Goal: Task Accomplishment & Management: Use online tool/utility

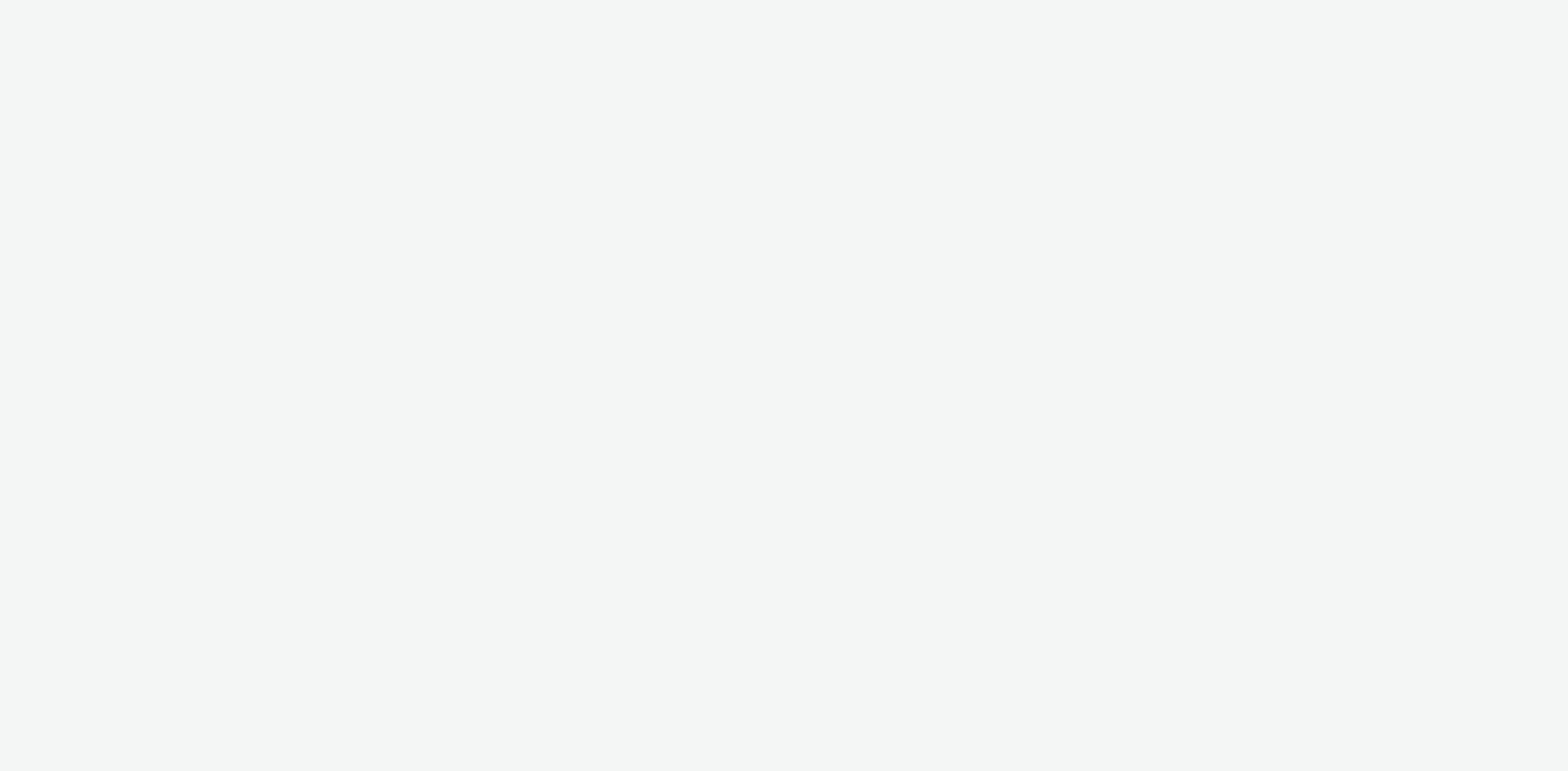
select select "d57a0b46-ef33-4938-977b-e6d07593e41f"
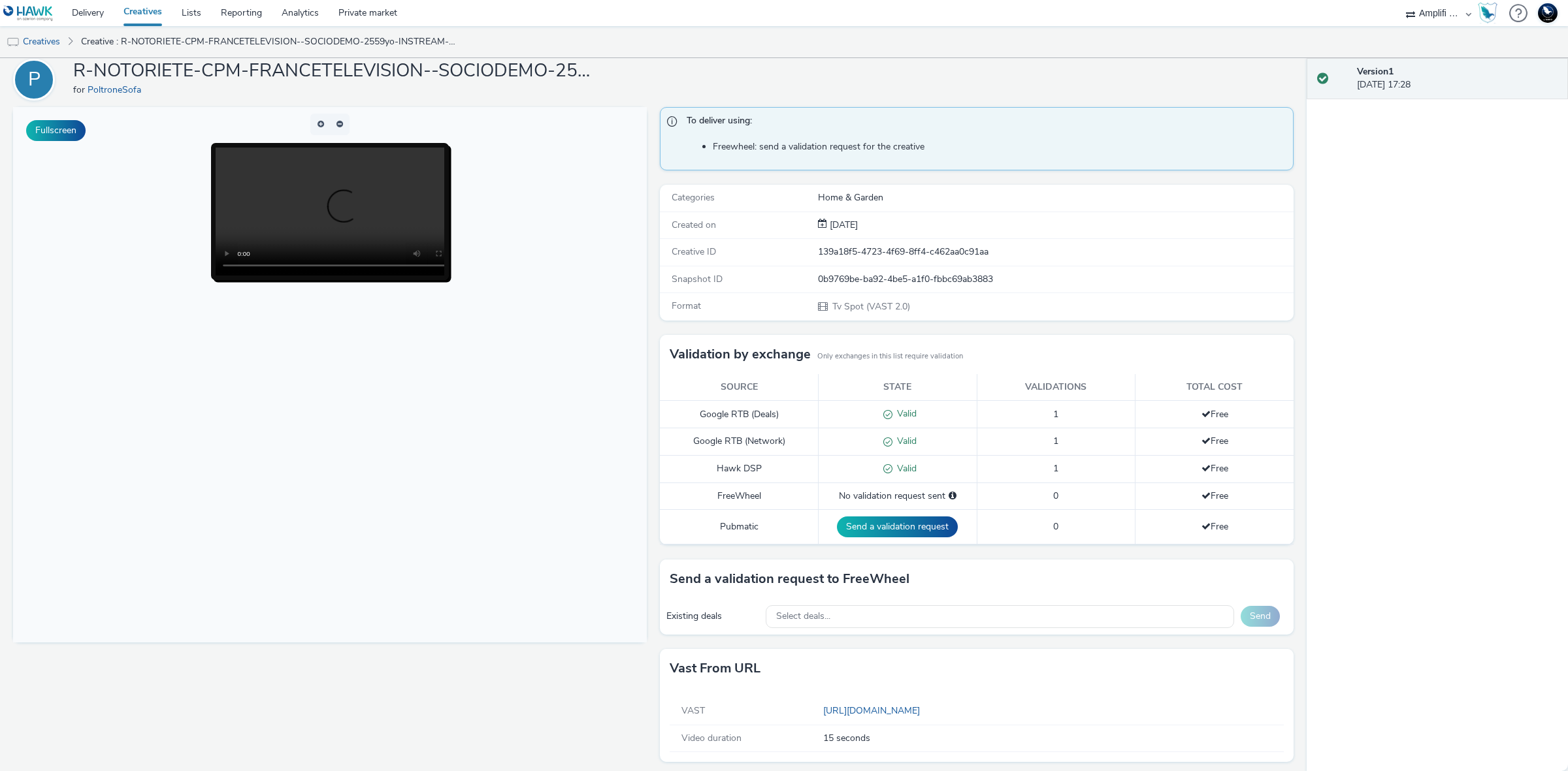
scroll to position [54, 0]
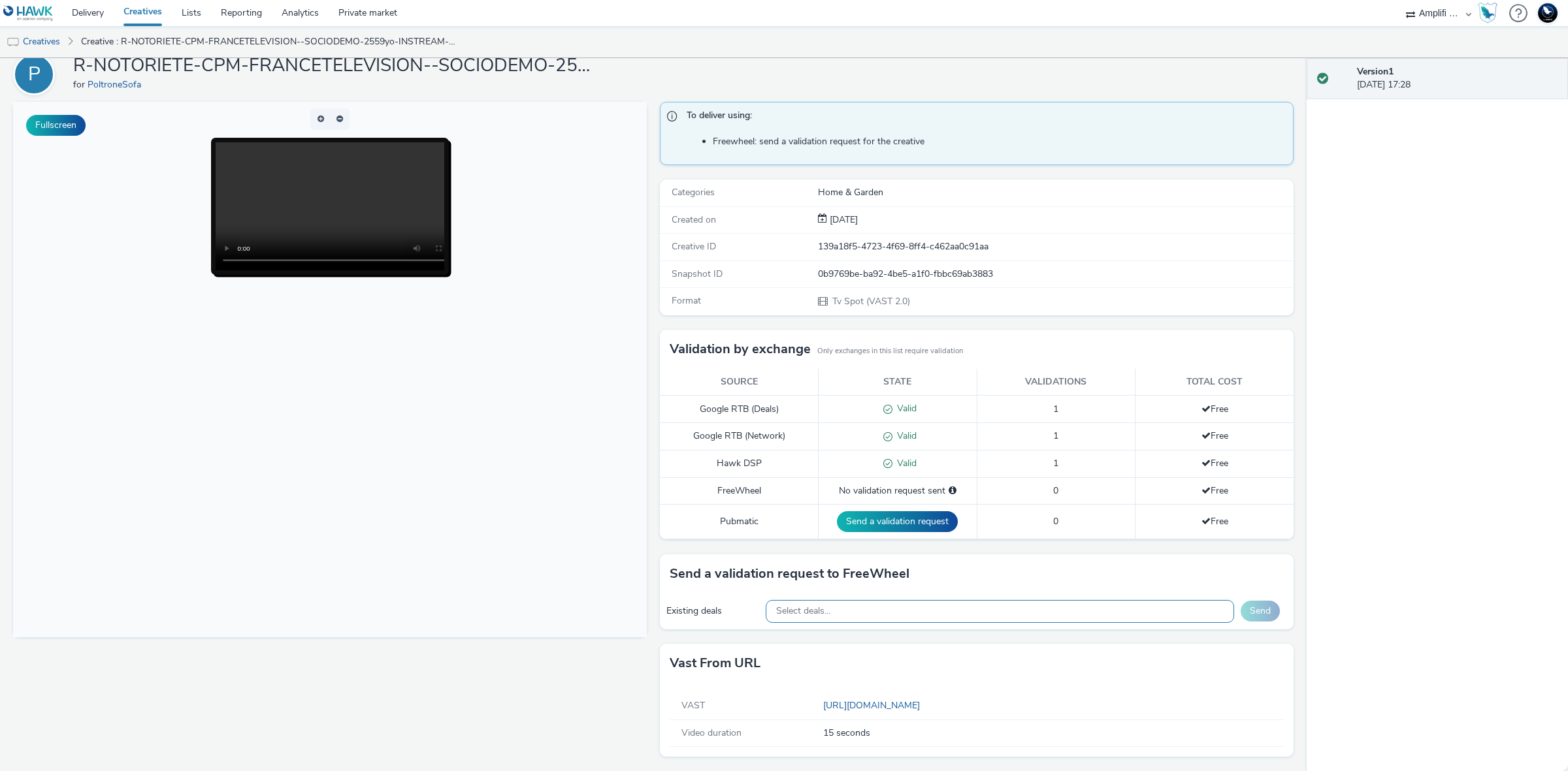
click at [1086, 608] on div "Select deals..." at bounding box center [1000, 611] width 469 height 23
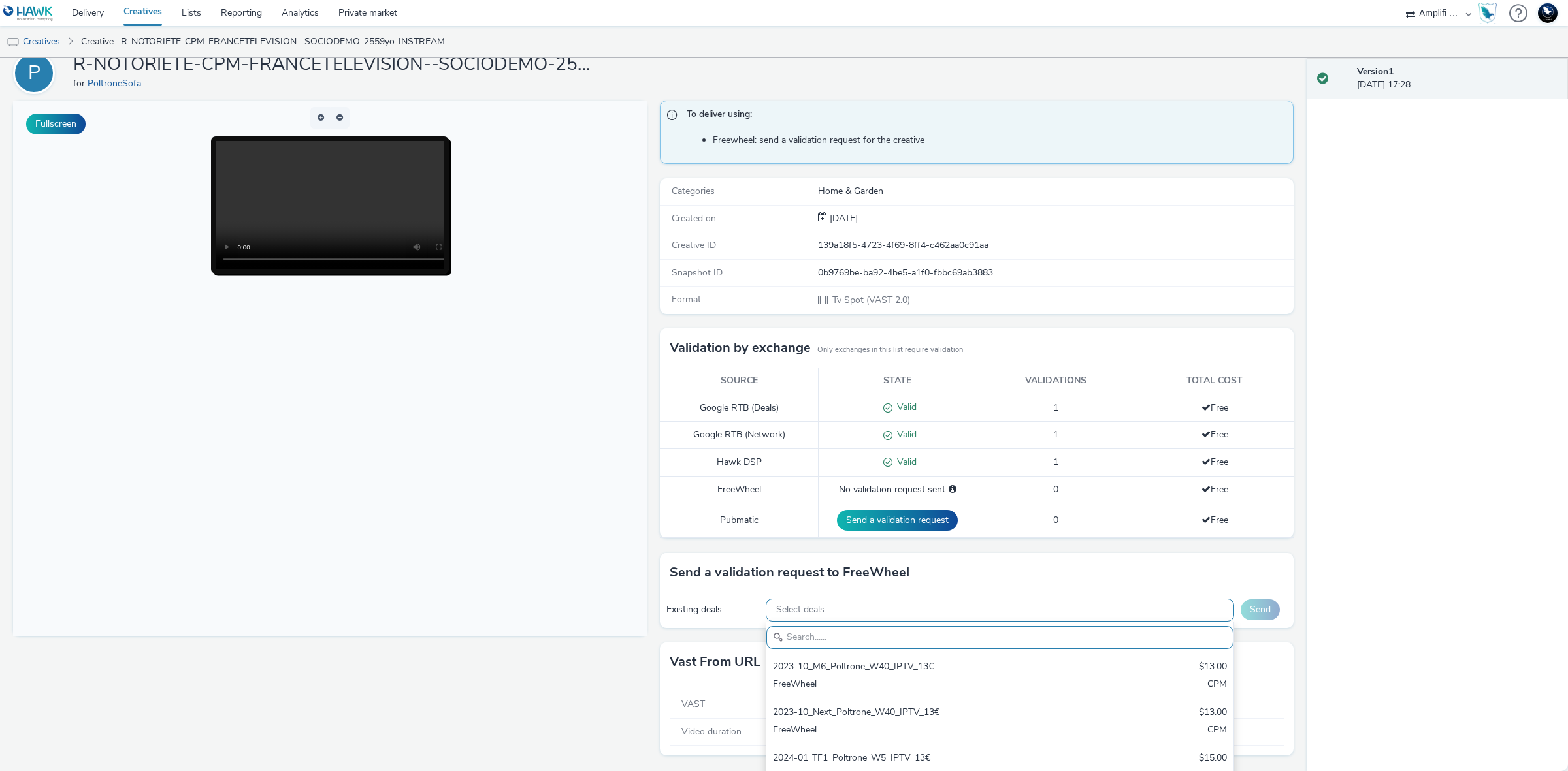
paste input "[DATE]_FTV_Poltrone_W35_IPTV_15s_13€Promo"
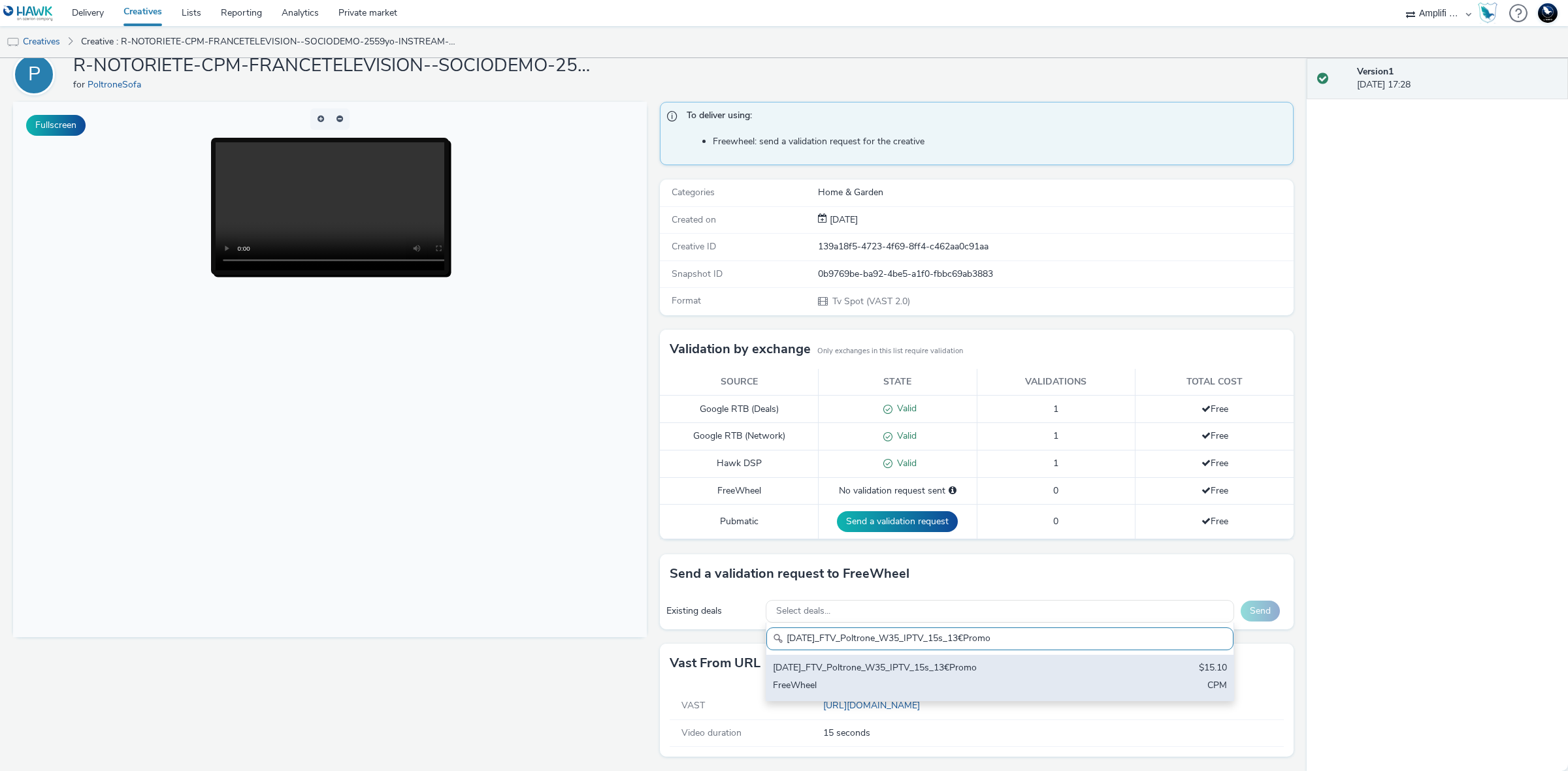
type input "[DATE]_FTV_Poltrone_W35_IPTV_15s_13€Promo"
click at [1073, 664] on div "[DATE]_FTV_Poltrone_W35_IPTV_15s_13€Promo $15.10 FreeWheel CPM" at bounding box center [1001, 677] width 468 height 45
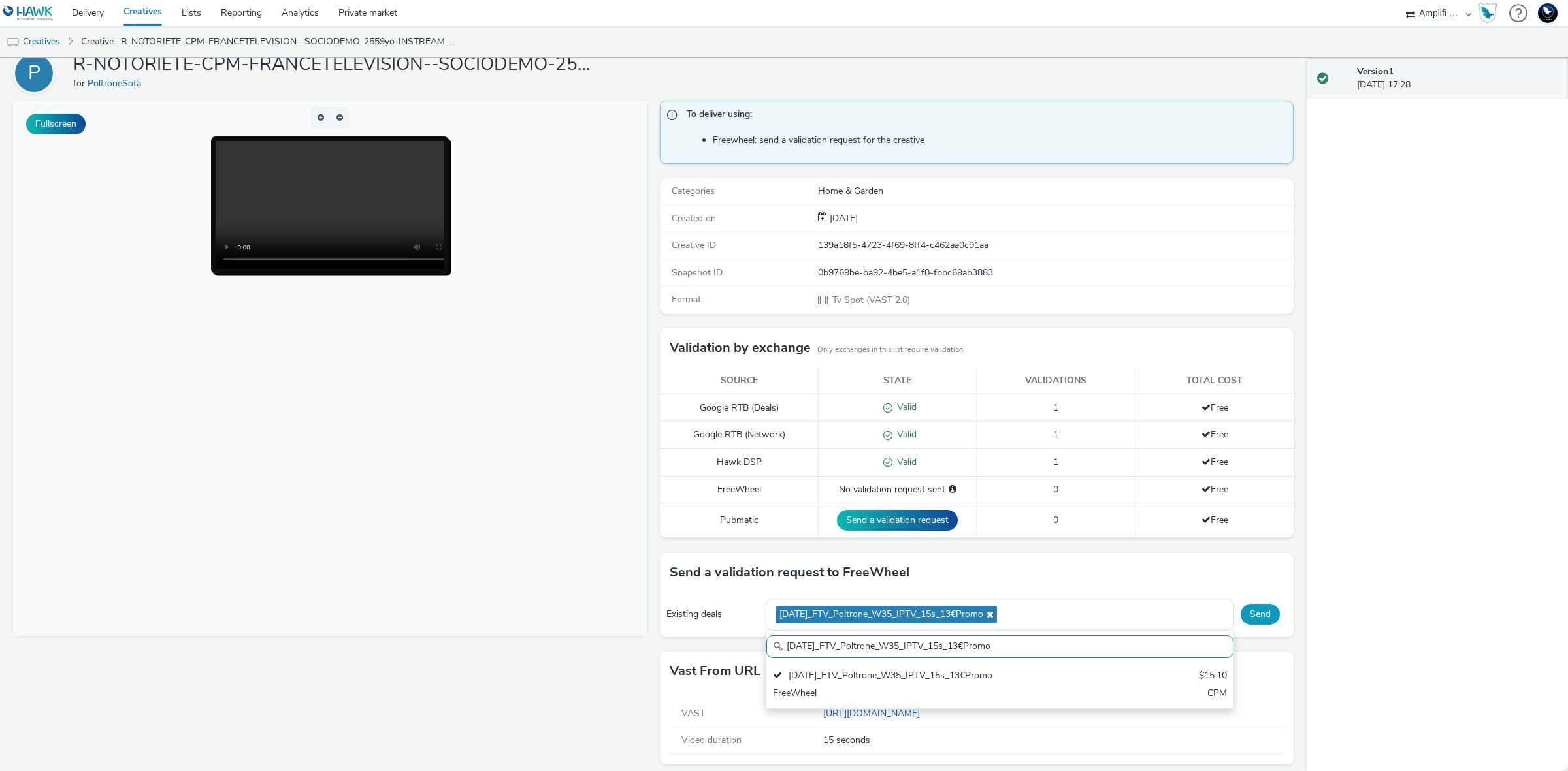
click at [1250, 617] on button "Send" at bounding box center [1260, 614] width 39 height 21
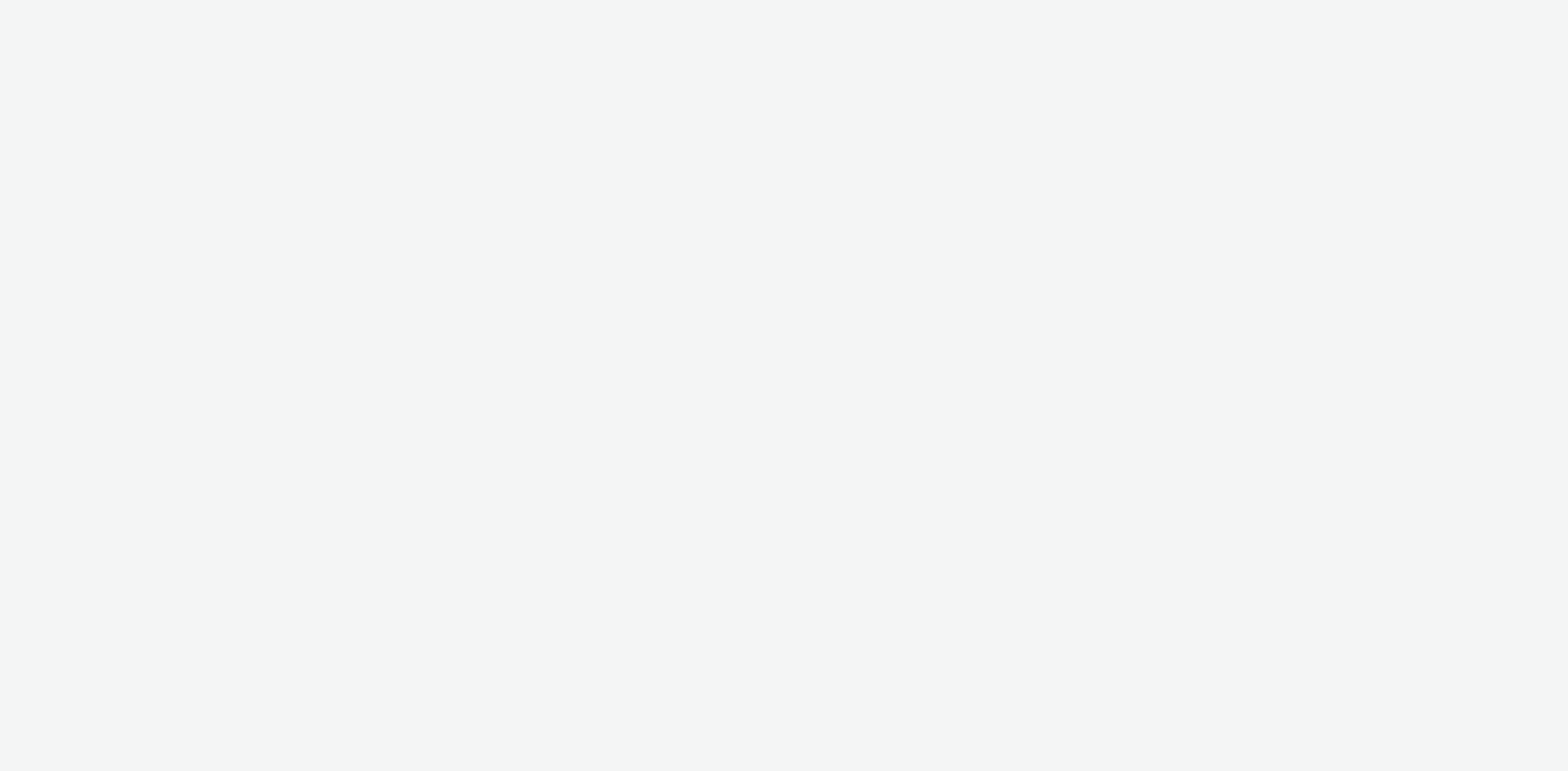
select select "d57a0b46-ef33-4938-977b-e6d07593e41f"
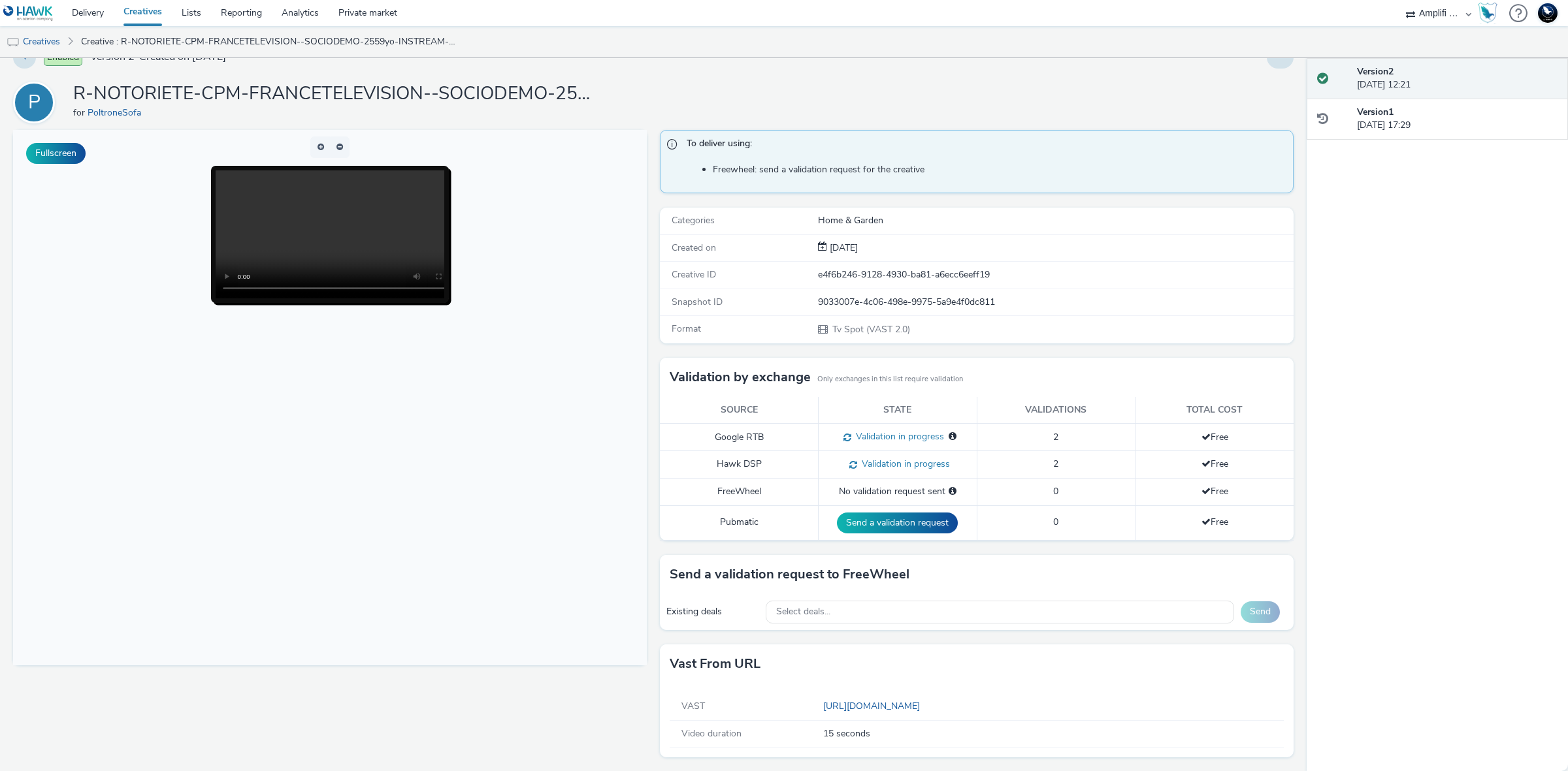
scroll to position [28, 0]
click at [974, 609] on div "Select deals..." at bounding box center [1000, 610] width 469 height 23
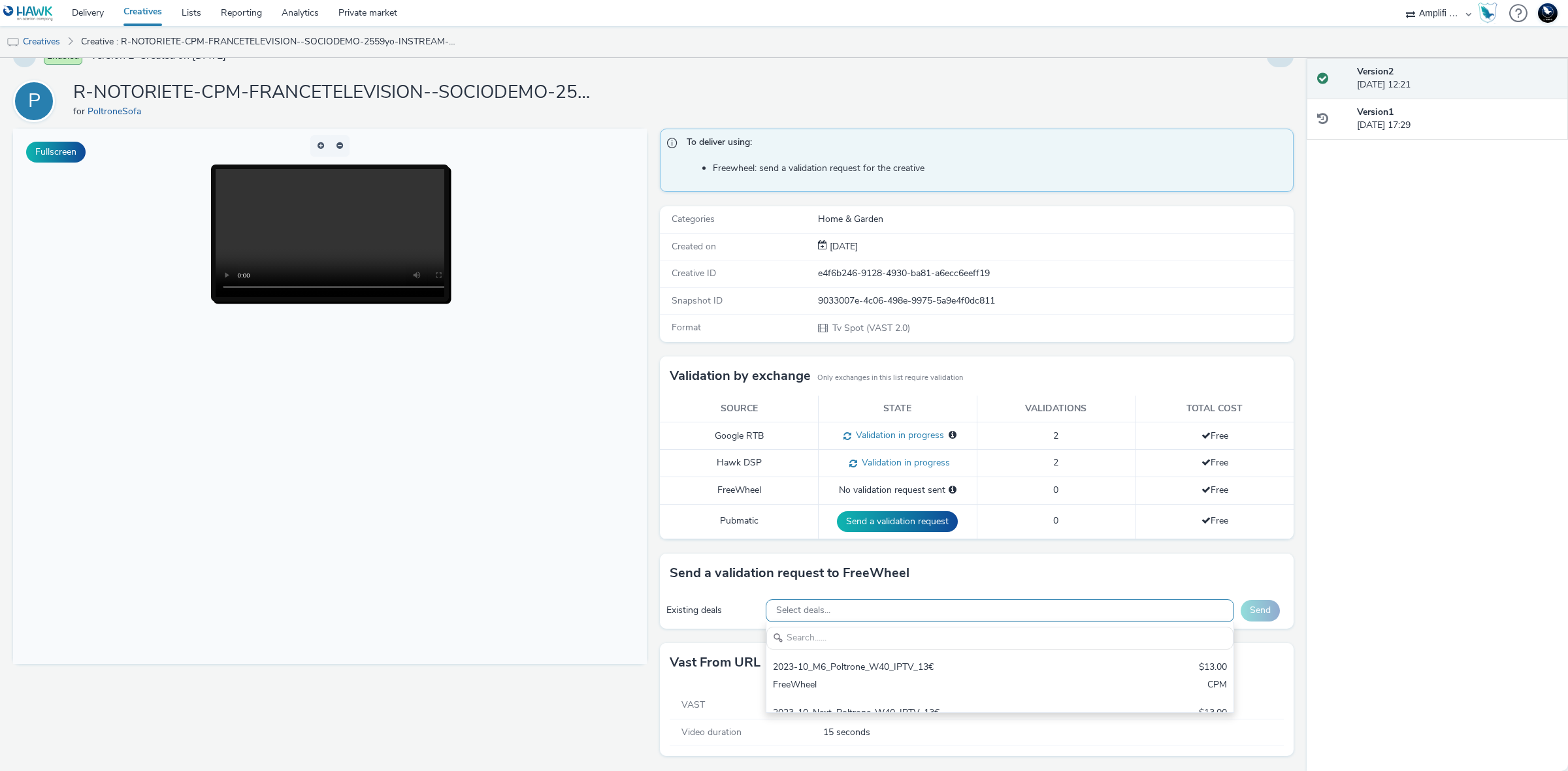
scroll to position [0, 0]
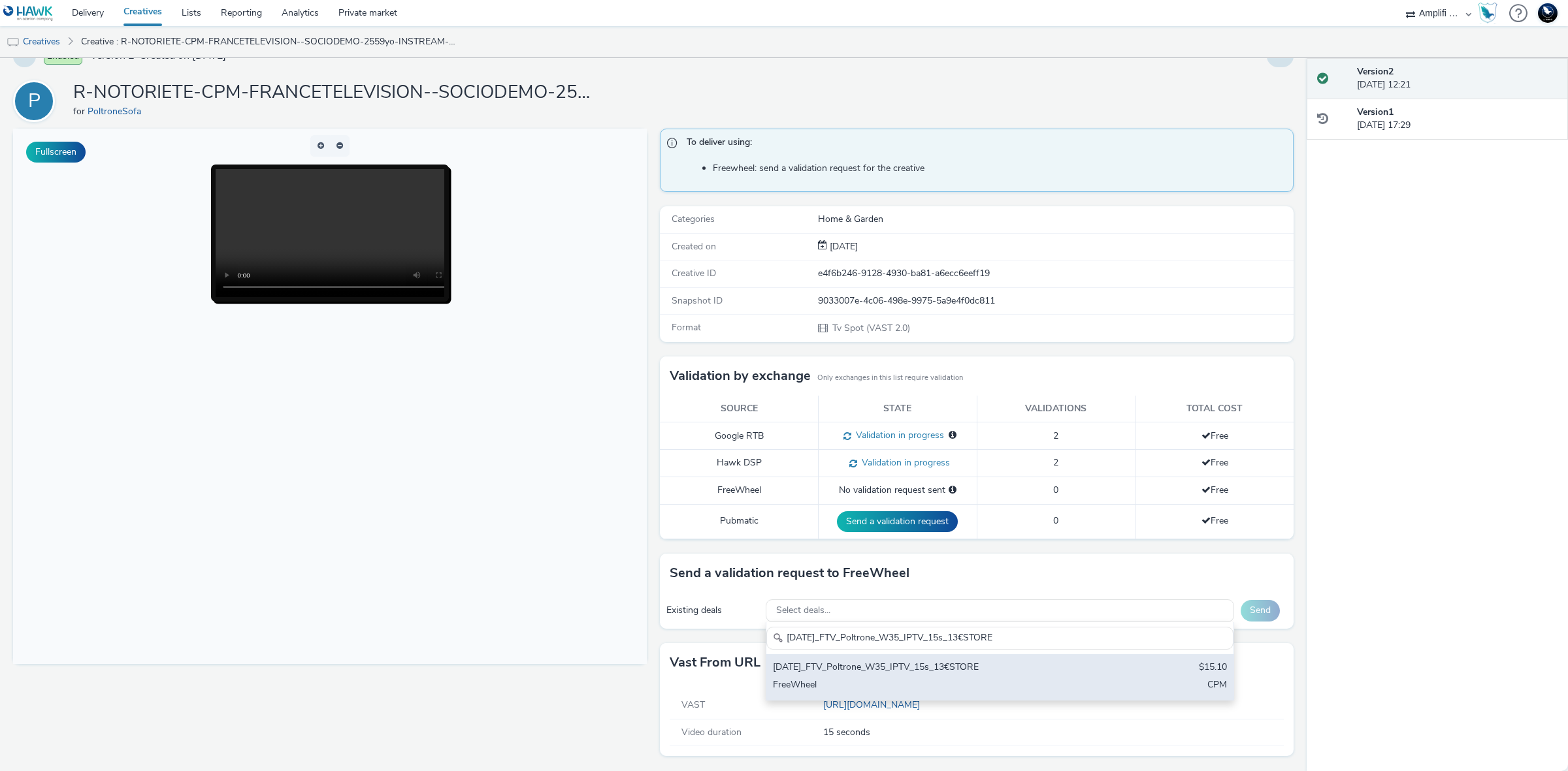
type input "[DATE]_FTV_Poltrone_W35_IPTV_15s_13€STORE"
click at [991, 681] on div "FreeWheel" at bounding box center [924, 686] width 301 height 15
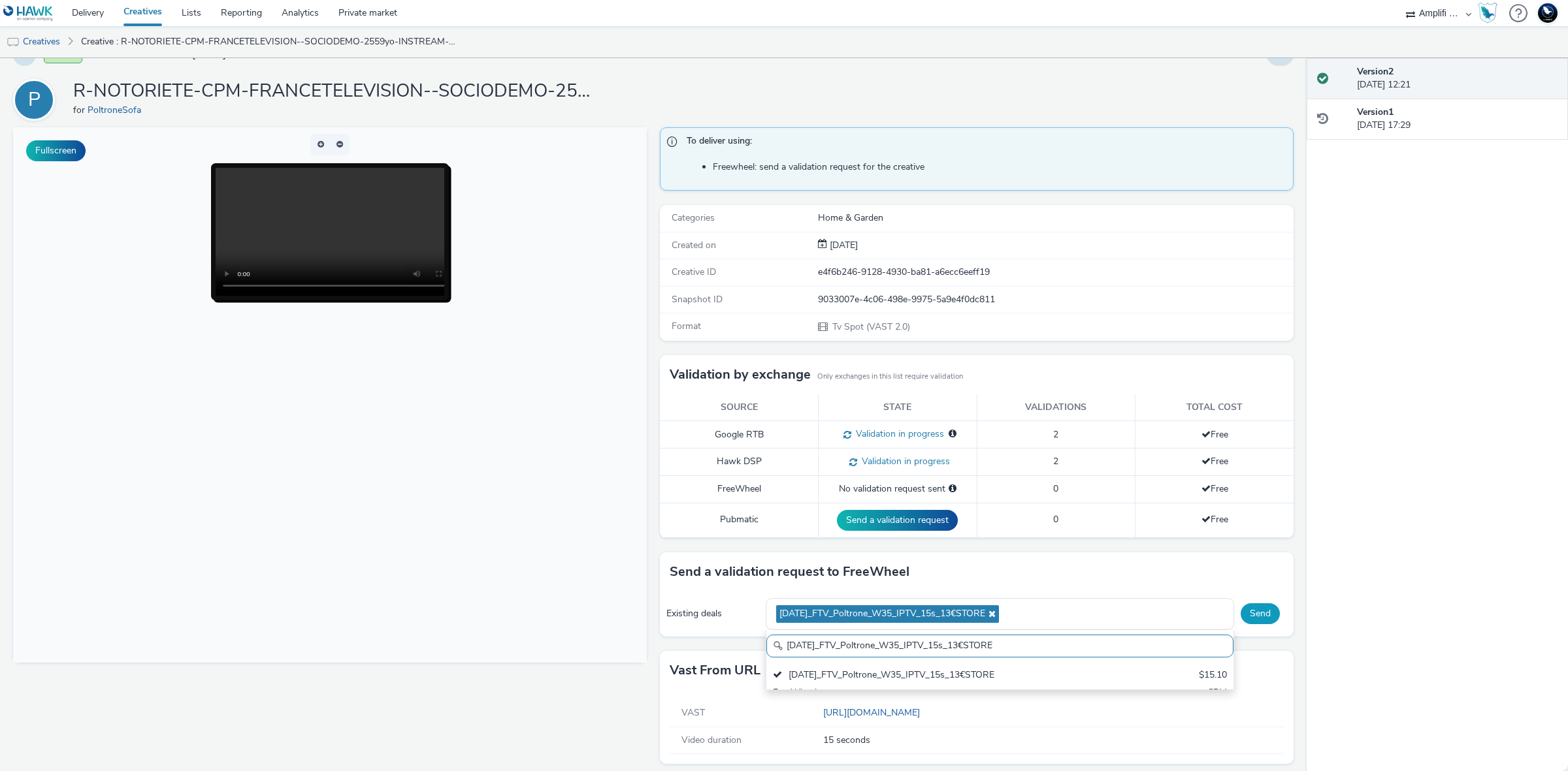
click at [1246, 619] on button "Send" at bounding box center [1260, 613] width 39 height 21
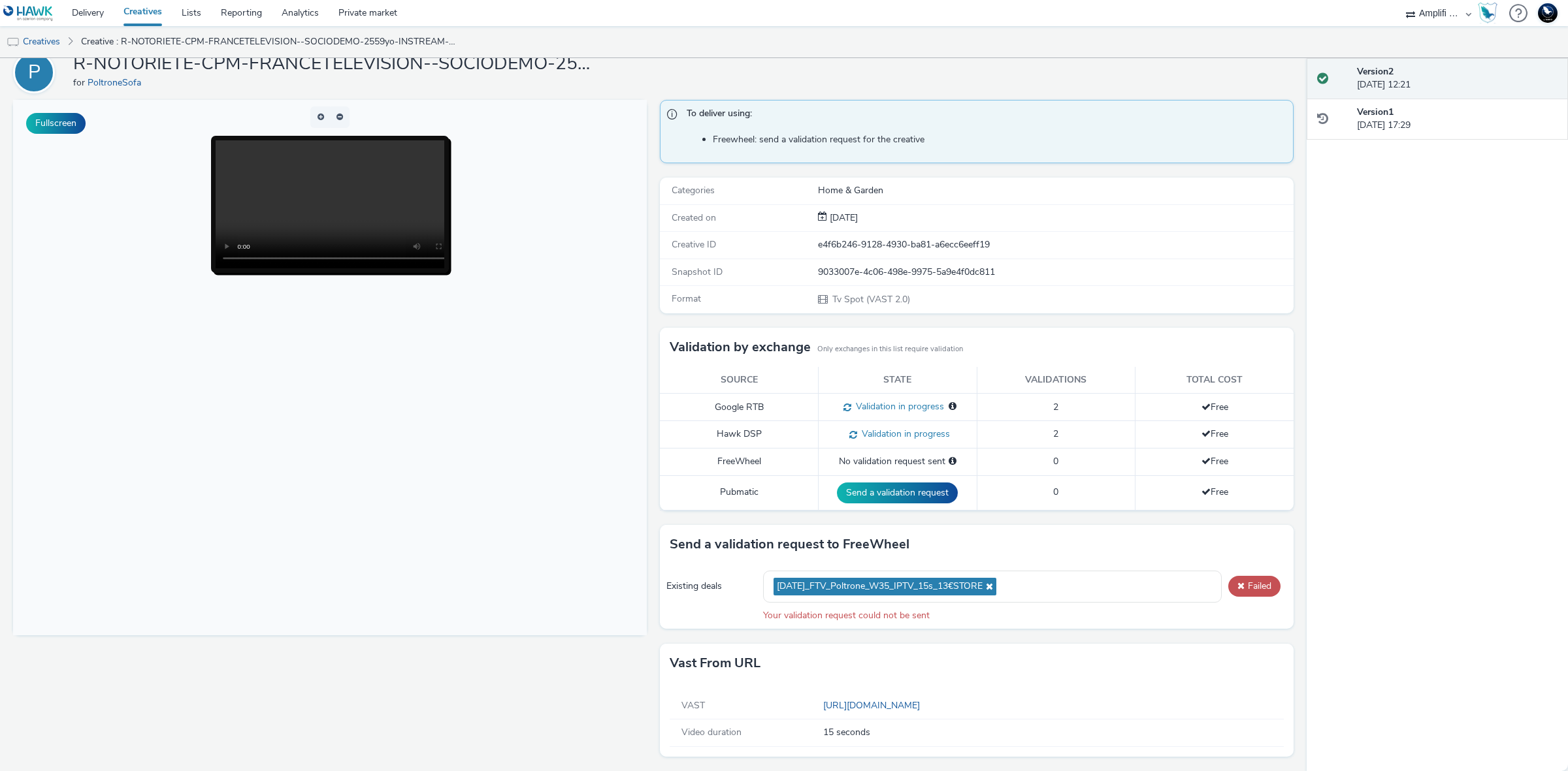
scroll to position [57, 0]
